Goal: Task Accomplishment & Management: Use online tool/utility

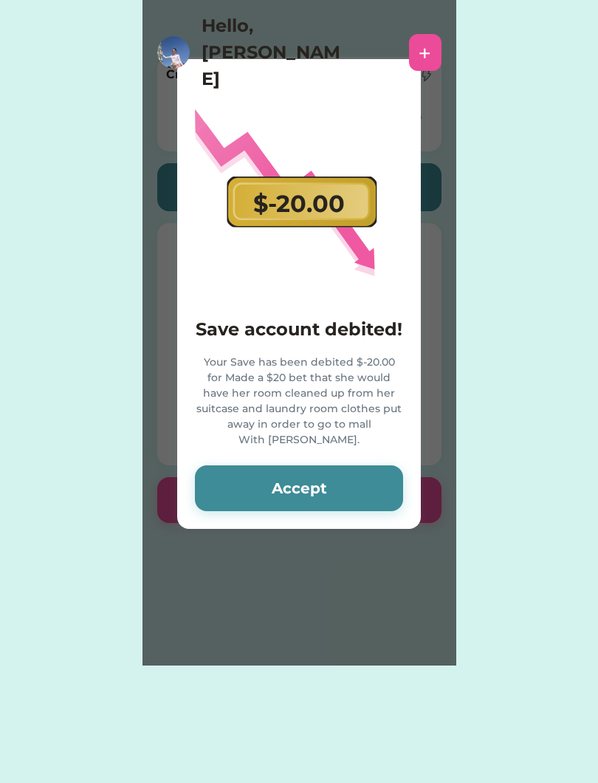
click at [367, 510] on button "Accept" at bounding box center [299, 488] width 208 height 46
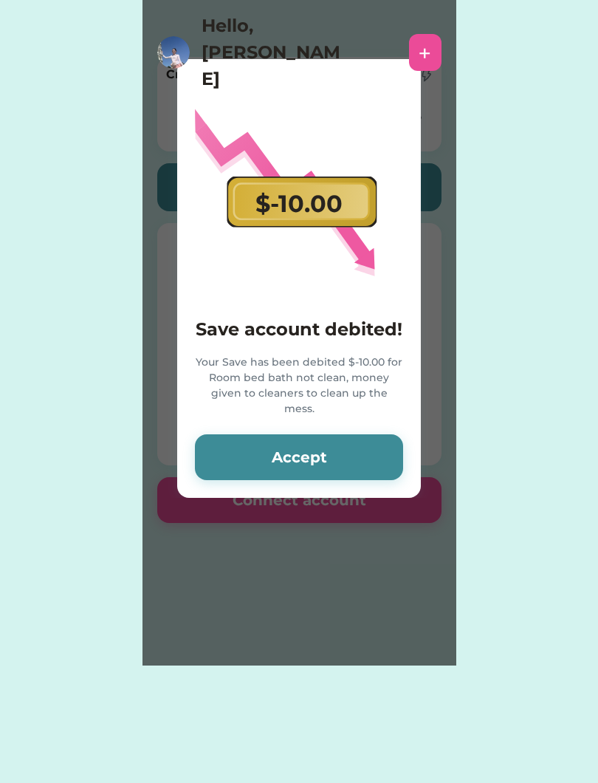
click at [370, 437] on button "Accept" at bounding box center [299, 457] width 208 height 46
